Goal: Task Accomplishment & Management: Use online tool/utility

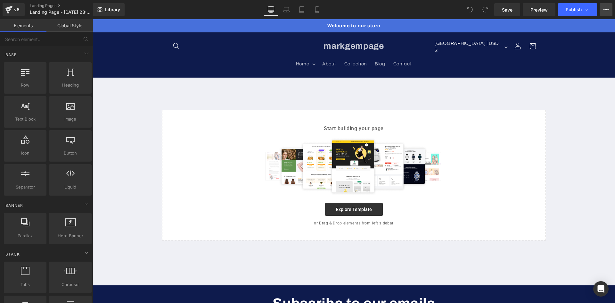
click at [602, 10] on button "View Live Page View with current Template Save Template to Library Schedule Pub…" at bounding box center [605, 9] width 13 height 13
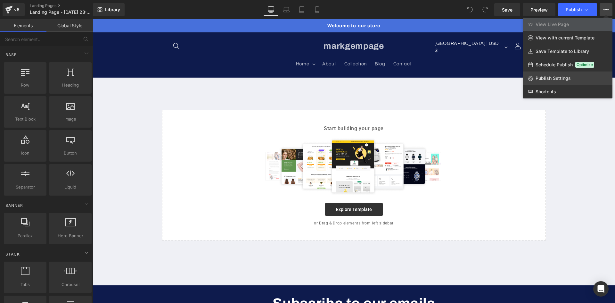
click at [547, 74] on link "Publish Settings" at bounding box center [568, 77] width 90 height 13
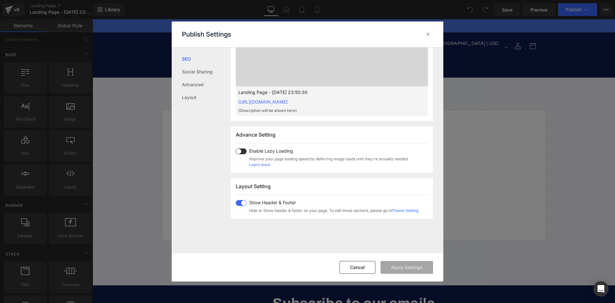
scroll to position [289, 0]
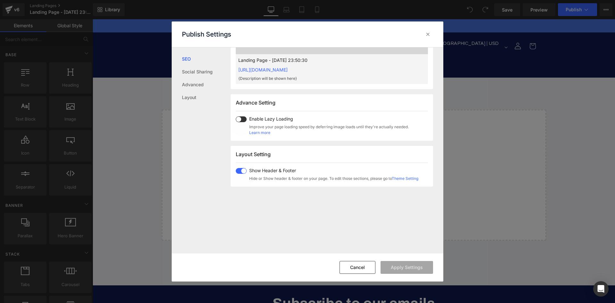
click at [0, 0] on span at bounding box center [0, 0] width 0 height 0
click at [399, 265] on button "Apply Settings" at bounding box center [406, 267] width 53 height 13
click at [0, 0] on icon at bounding box center [0, 0] width 0 height 0
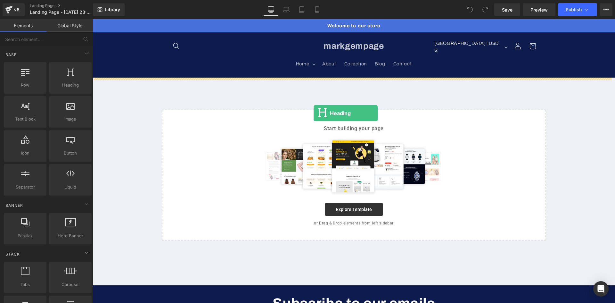
drag, startPoint x: 161, startPoint y: 102, endPoint x: 323, endPoint y: 110, distance: 162.2
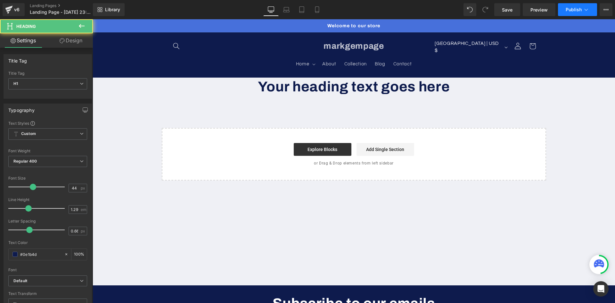
click at [570, 10] on span "Publish" at bounding box center [573, 9] width 16 height 5
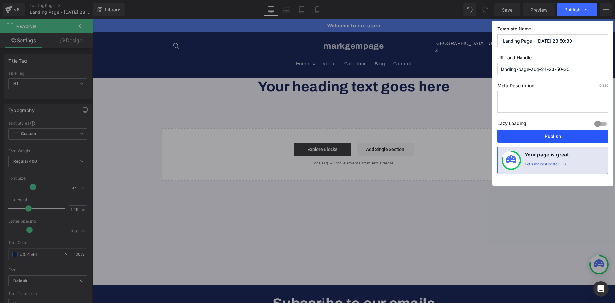
click at [0, 0] on button "Publish" at bounding box center [0, 0] width 0 height 0
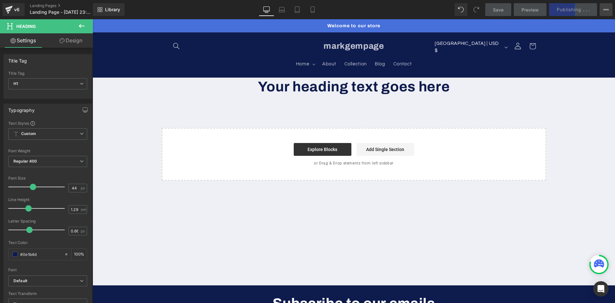
click at [609, 10] on button "View Live Page View with current Template Save Template to Library Schedule Pub…" at bounding box center [605, 9] width 13 height 13
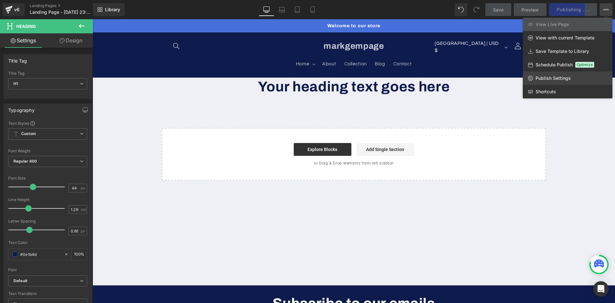
click at [563, 78] on span "Publish Settings" at bounding box center [552, 78] width 35 height 6
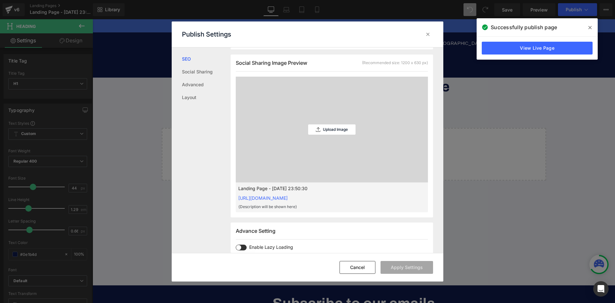
scroll to position [353, 0]
